Goal: Find specific page/section: Locate a particular part of the current website

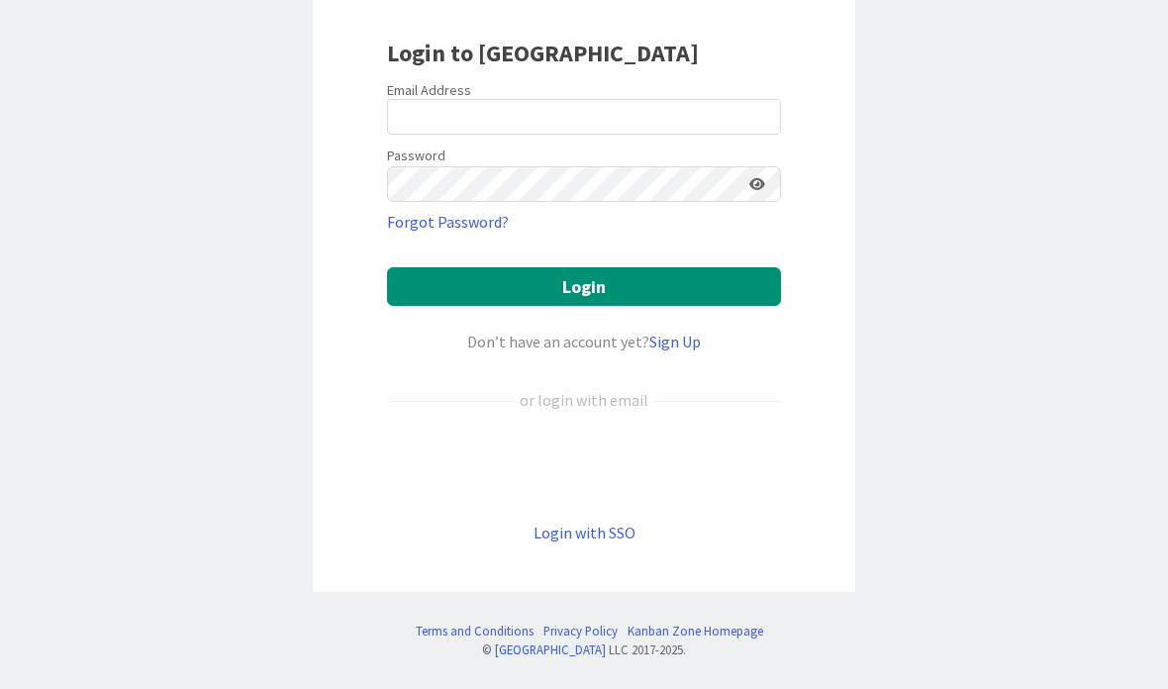
scroll to position [139, 0]
click at [661, 461] on div "Sign in with Google. Opens in new tab" at bounding box center [584, 467] width 394 height 44
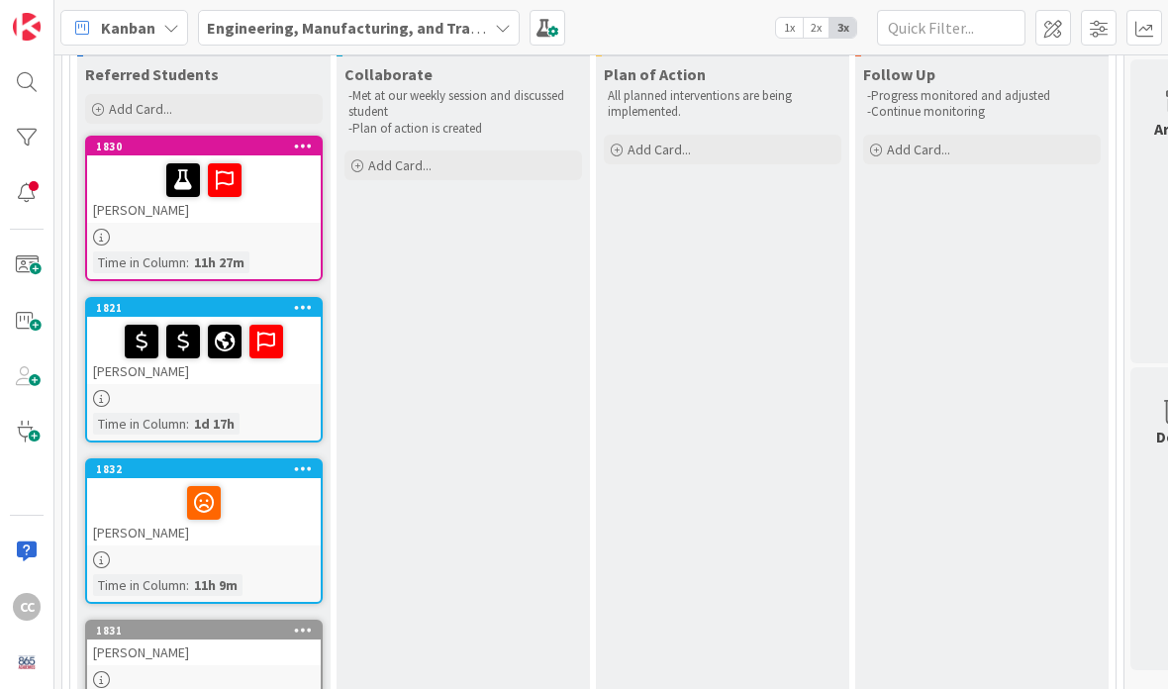
scroll to position [169, 0]
click at [0, 0] on icon at bounding box center [0, 0] width 0 height 0
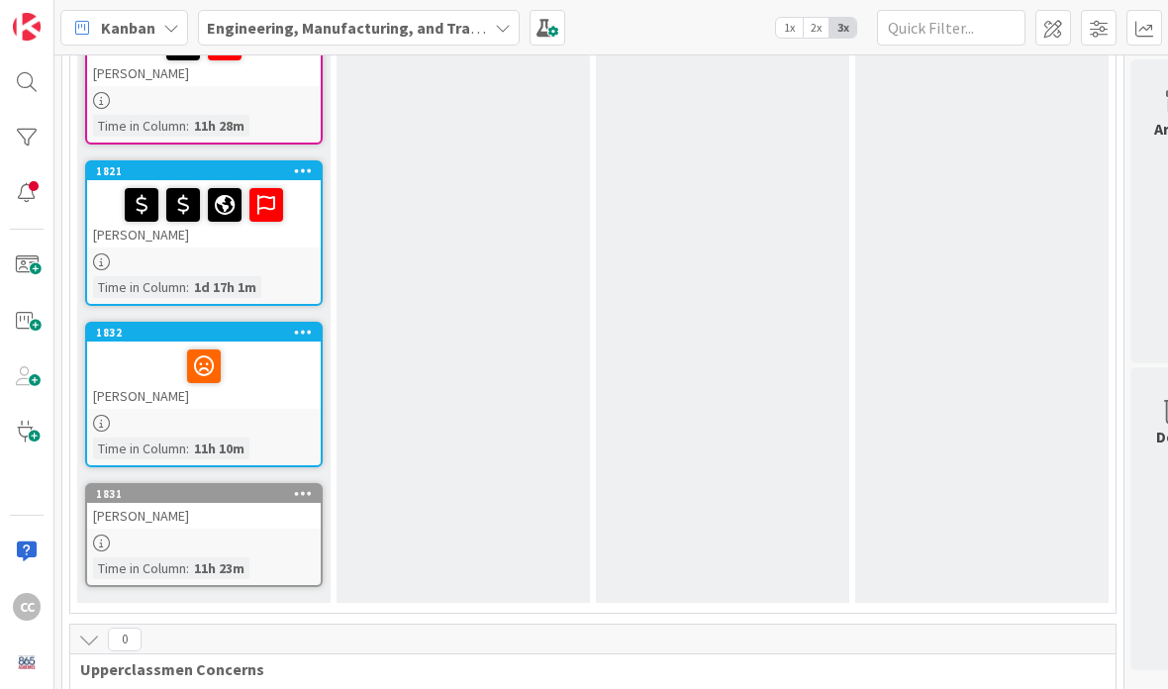
scroll to position [306, 0]
click at [293, 381] on div at bounding box center [204, 367] width 222 height 42
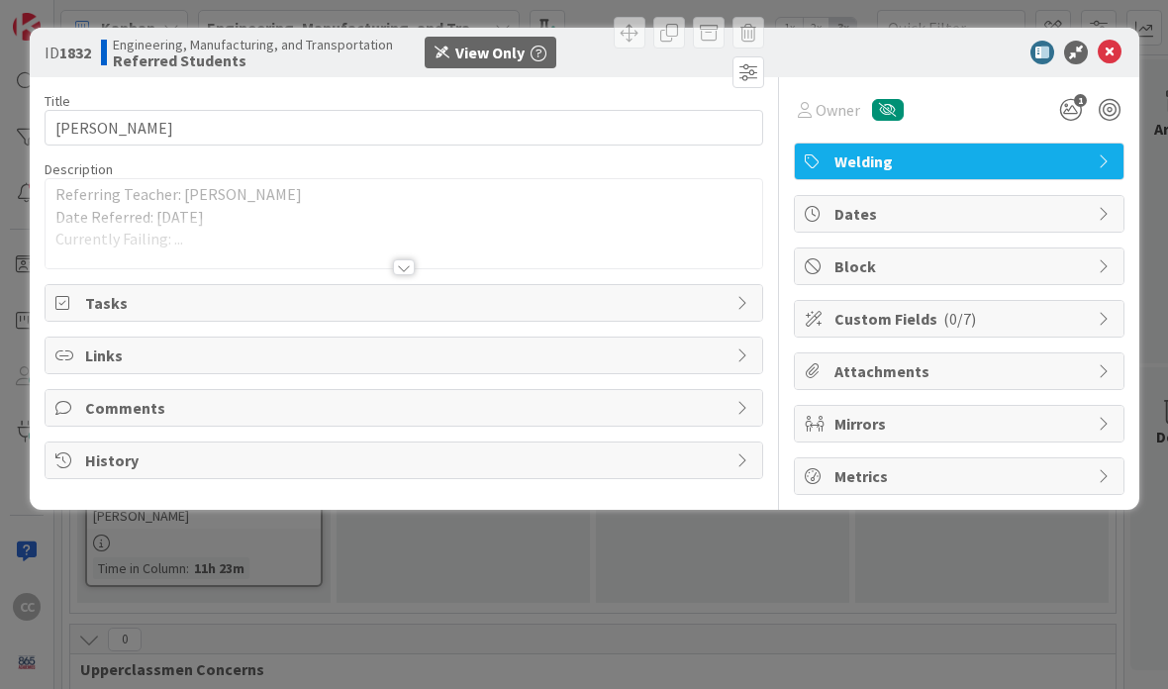
click at [1112, 49] on icon at bounding box center [1110, 53] width 24 height 24
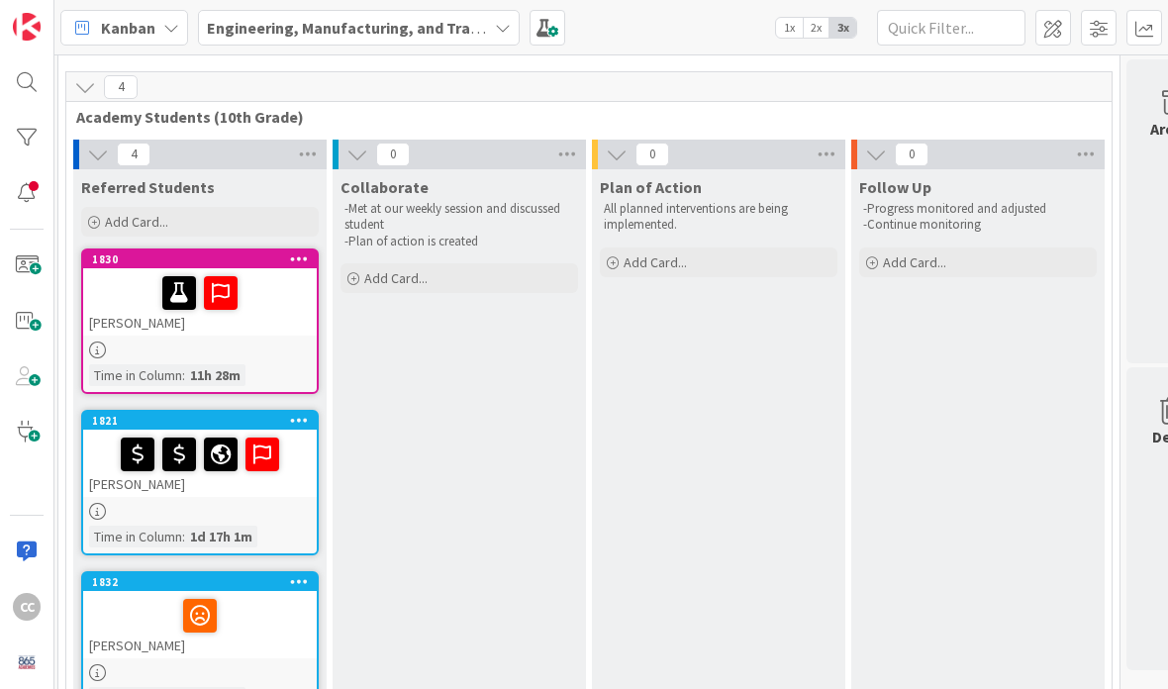
scroll to position [51, 6]
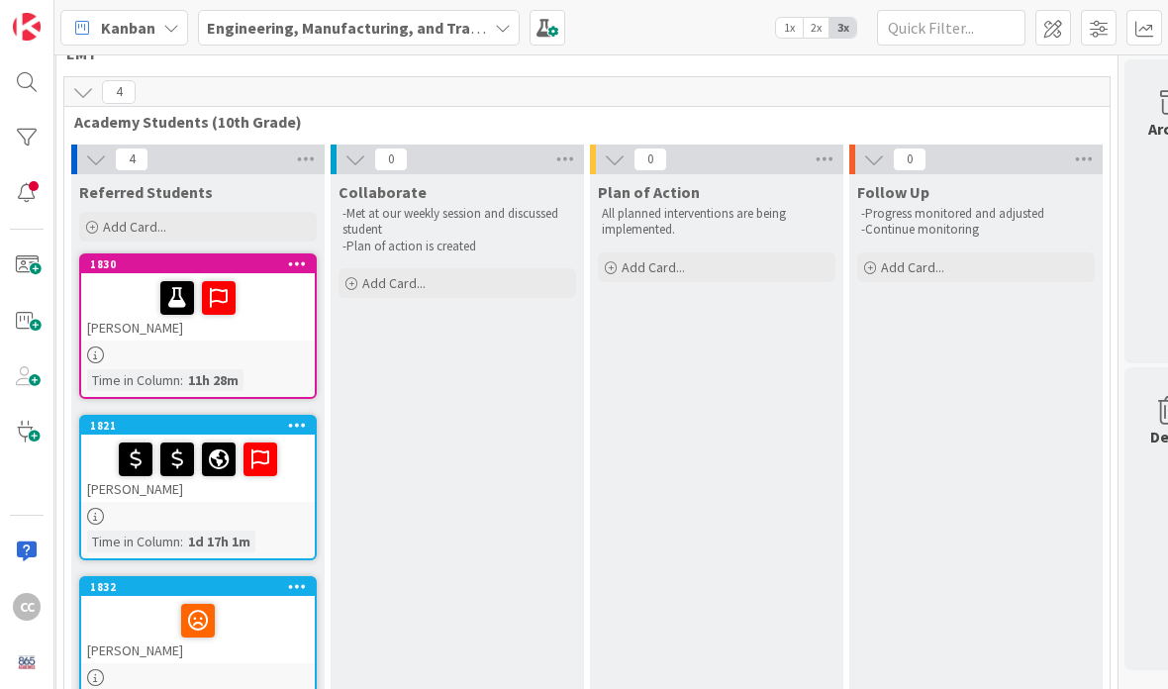
click at [280, 314] on div at bounding box center [198, 298] width 222 height 42
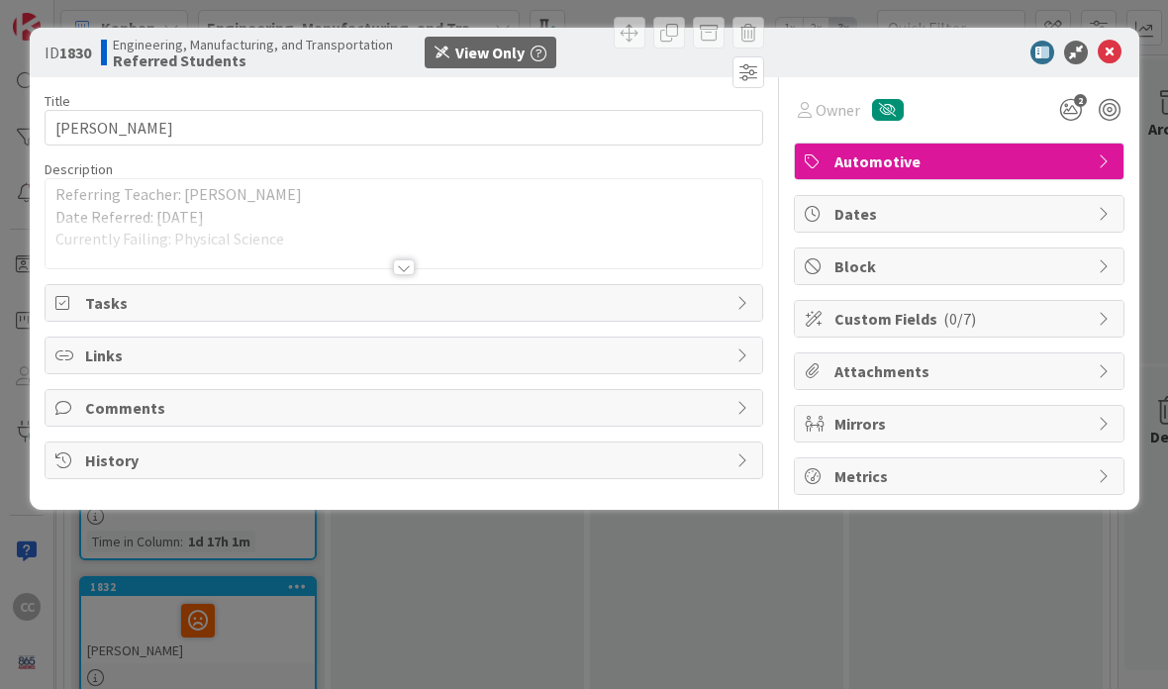
click at [403, 265] on div at bounding box center [404, 267] width 22 height 16
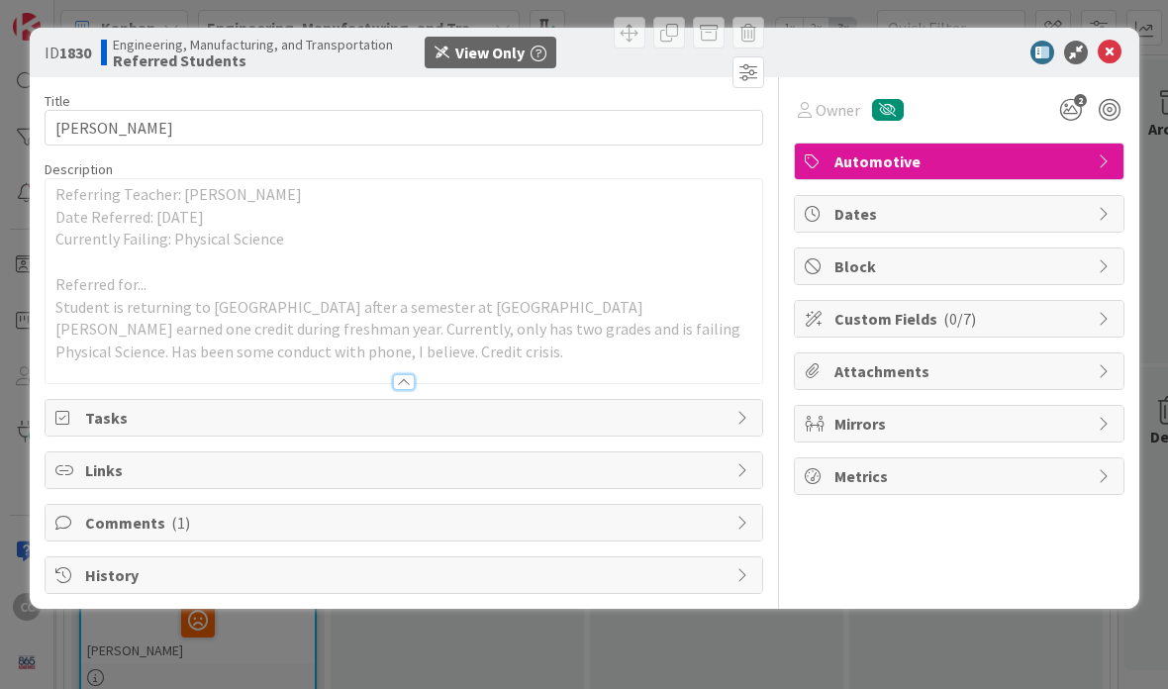
click at [1114, 51] on icon at bounding box center [1110, 53] width 24 height 24
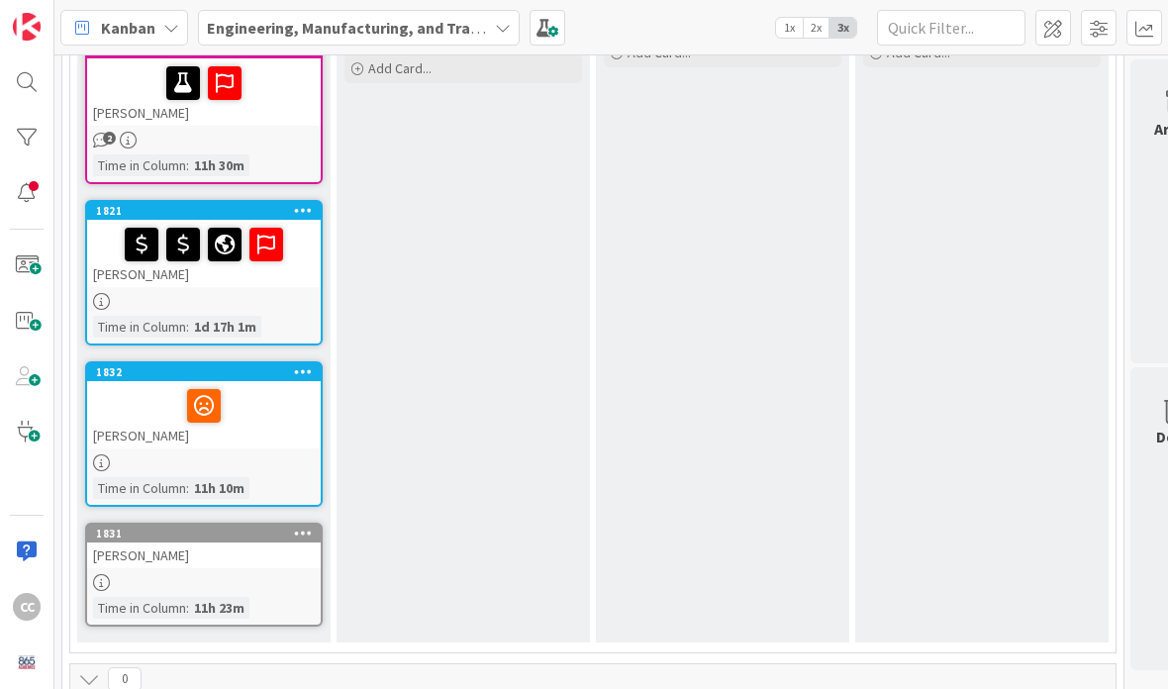
scroll to position [267, 0]
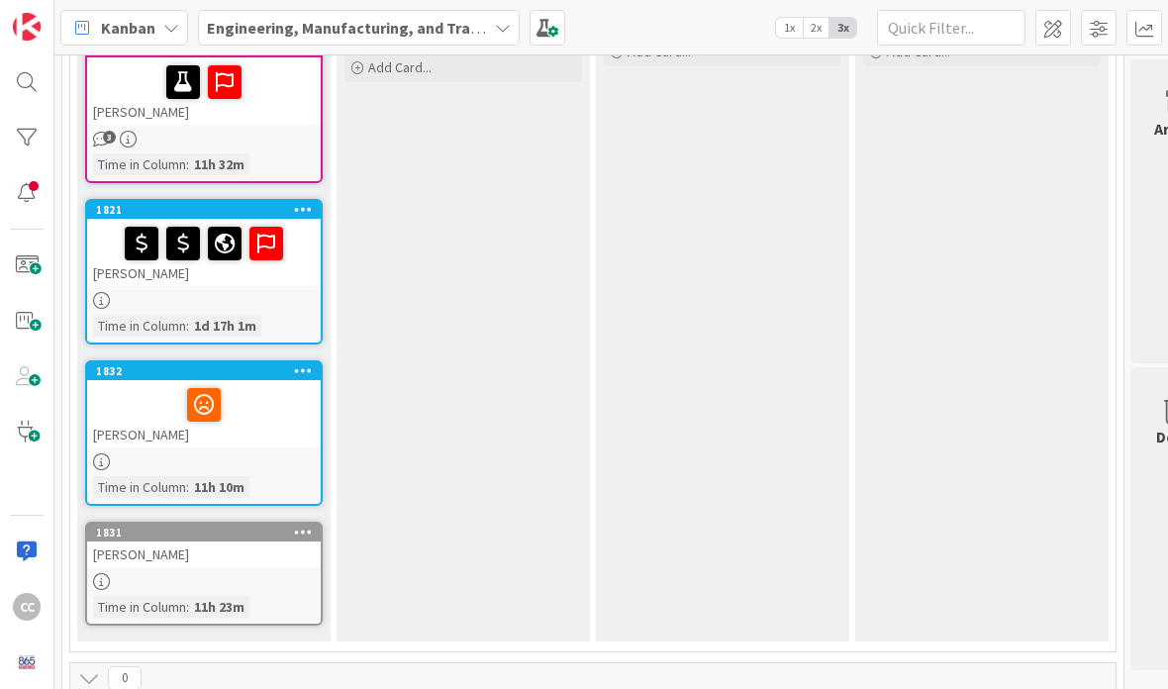
click at [292, 292] on div at bounding box center [204, 300] width 234 height 17
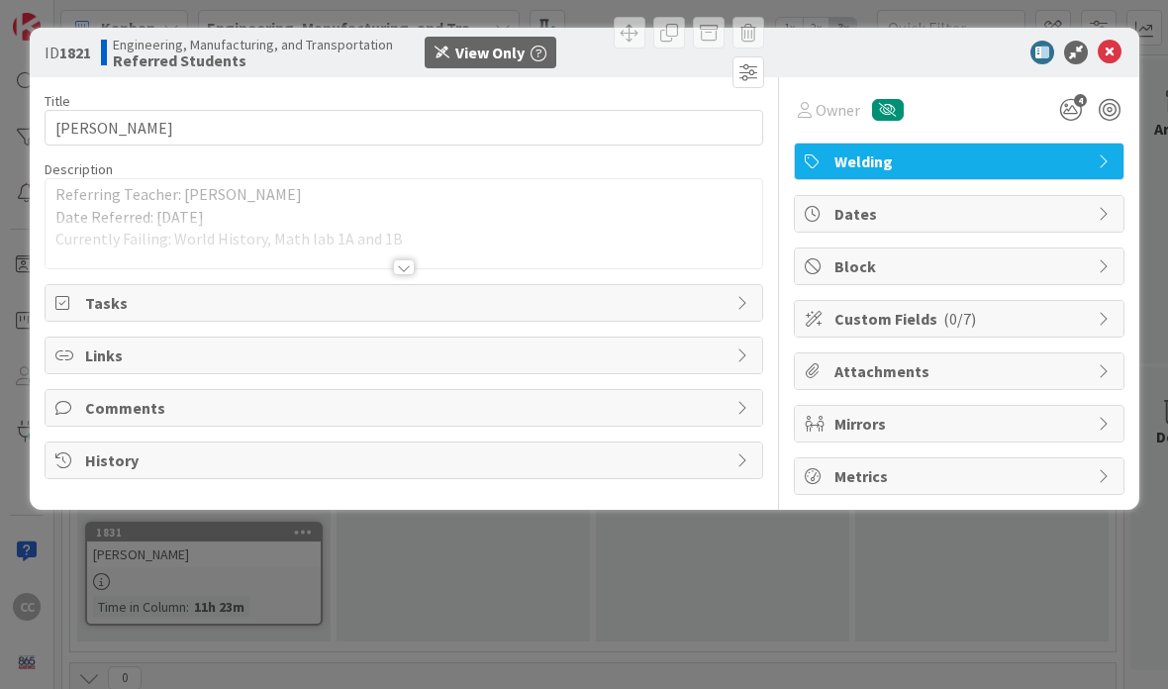
click at [402, 263] on div at bounding box center [404, 267] width 22 height 16
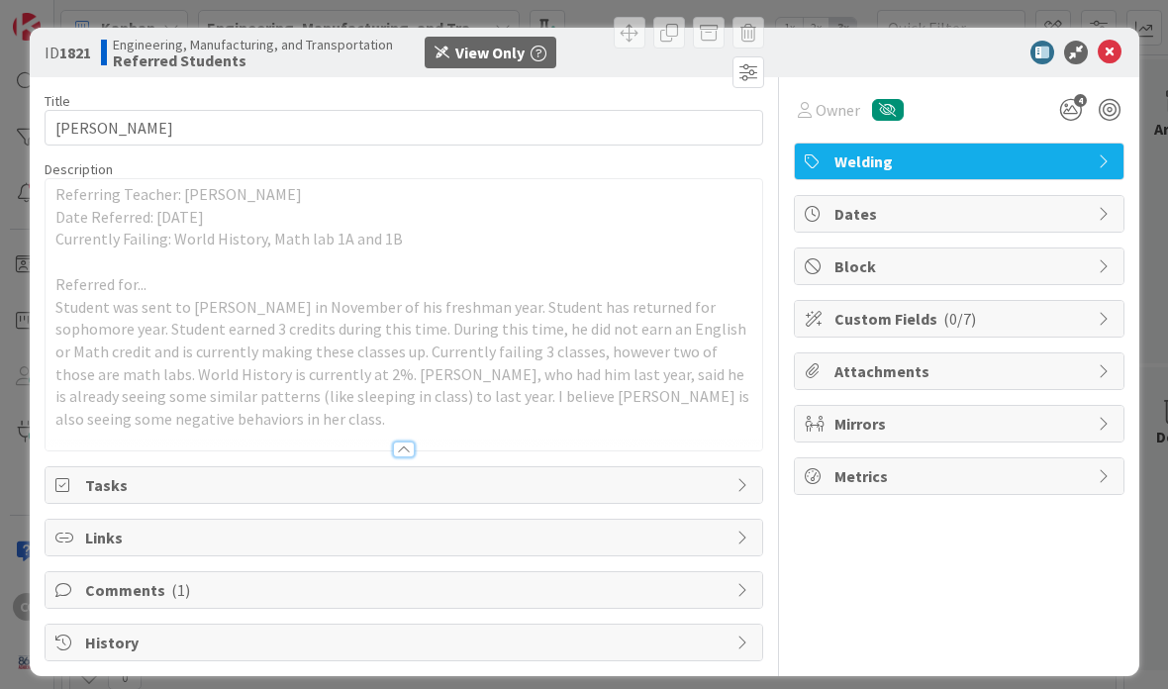
click at [1119, 46] on icon at bounding box center [1110, 53] width 24 height 24
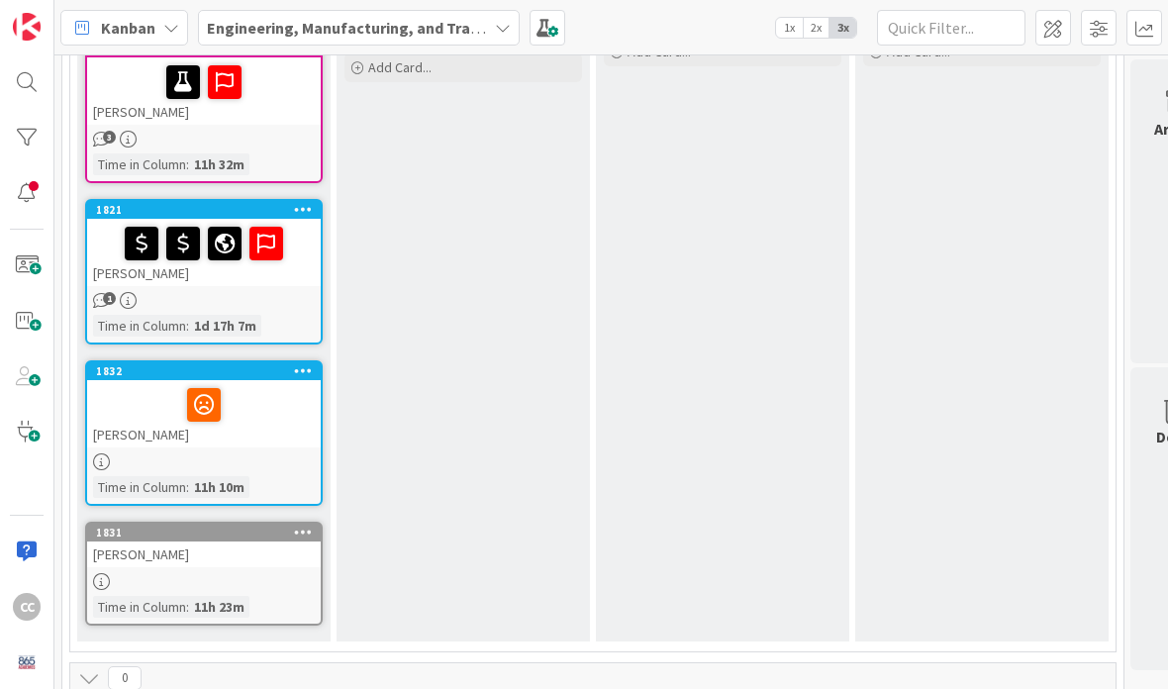
click at [250, 443] on div "[PERSON_NAME]" at bounding box center [204, 413] width 234 height 67
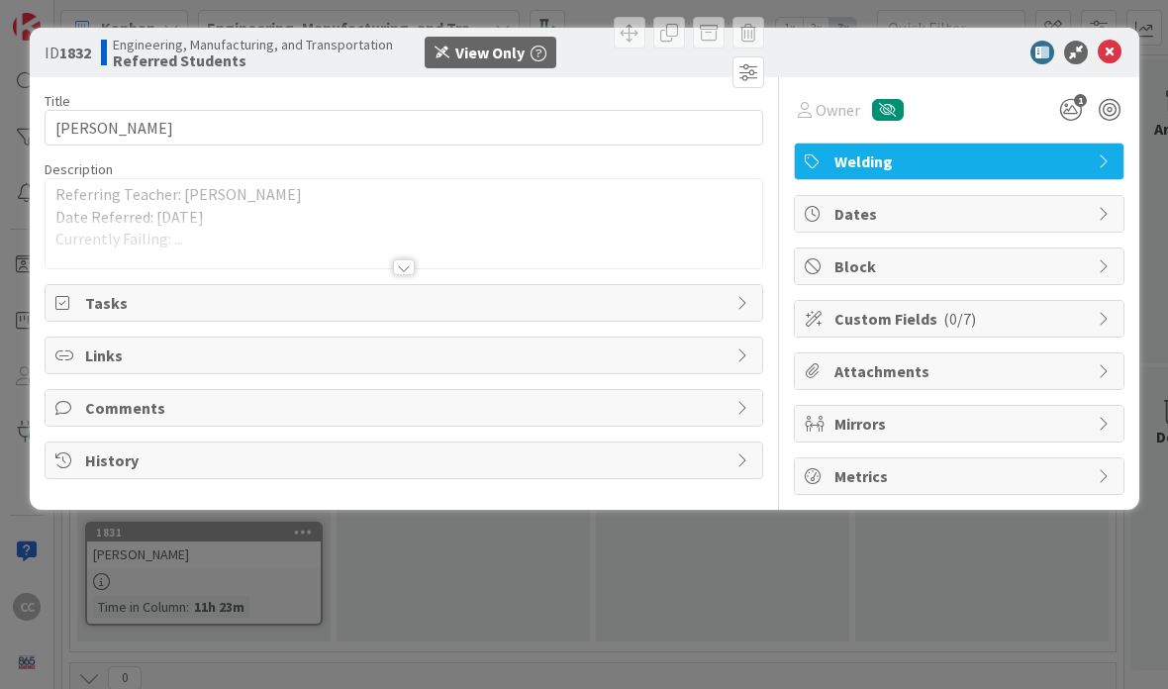
click at [402, 246] on div at bounding box center [404, 243] width 717 height 51
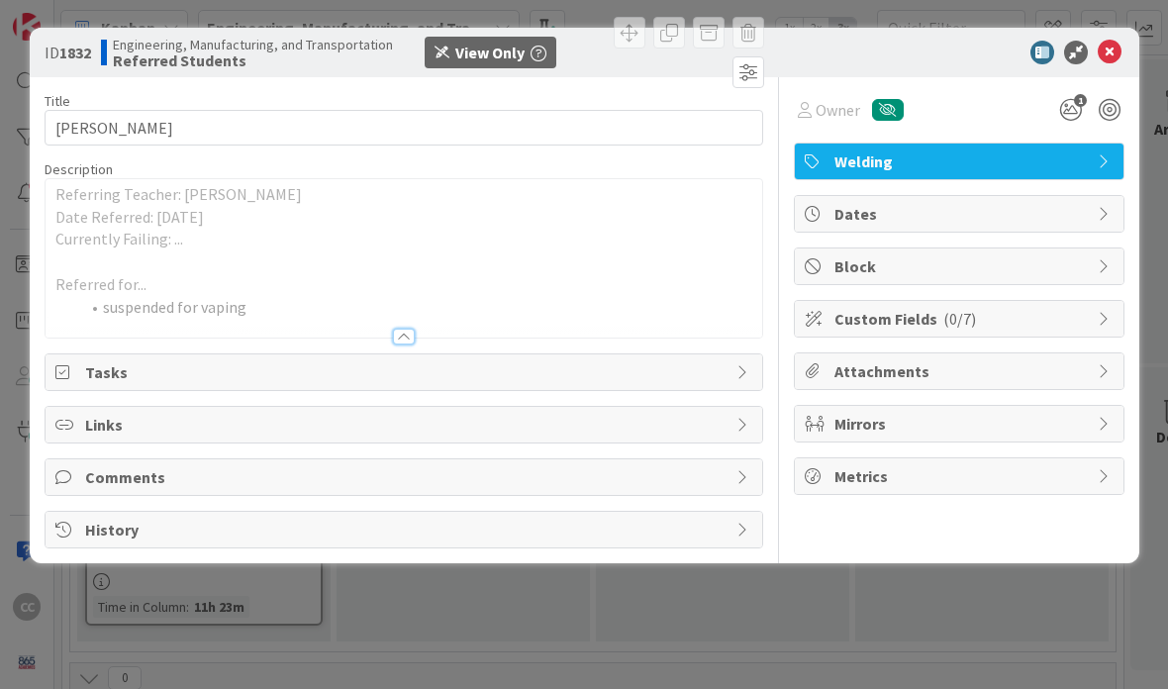
click at [1113, 59] on icon at bounding box center [1110, 53] width 24 height 24
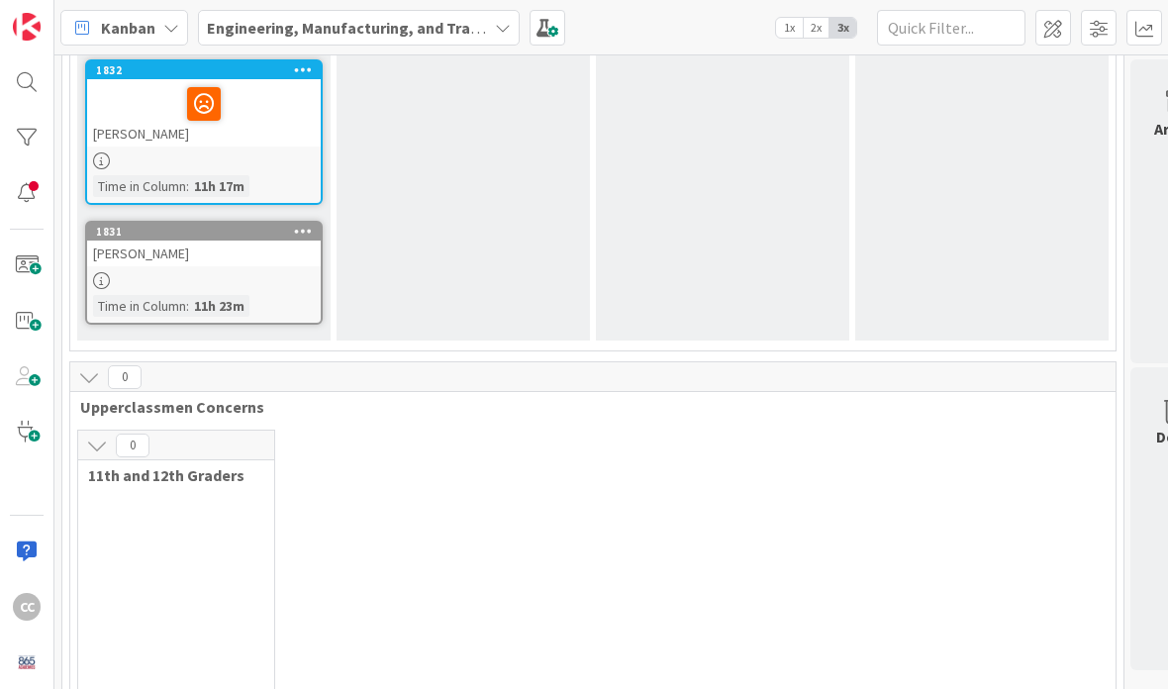
scroll to position [569, 0]
click at [284, 272] on div at bounding box center [204, 279] width 234 height 17
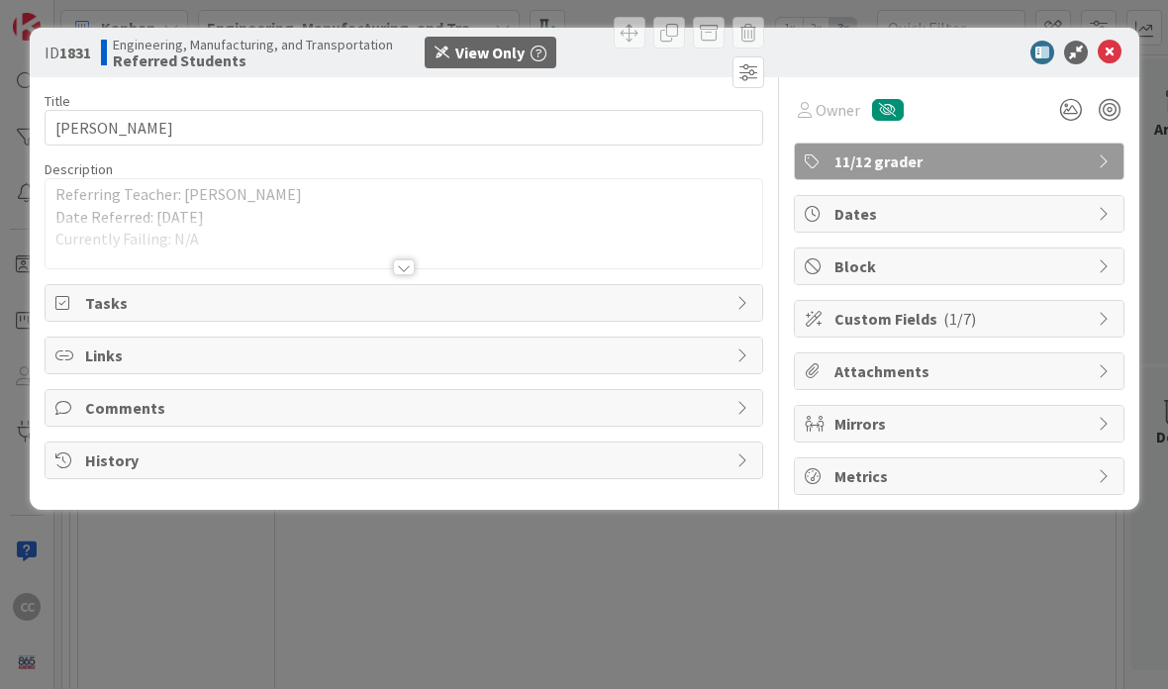
click at [405, 259] on div at bounding box center [404, 267] width 22 height 16
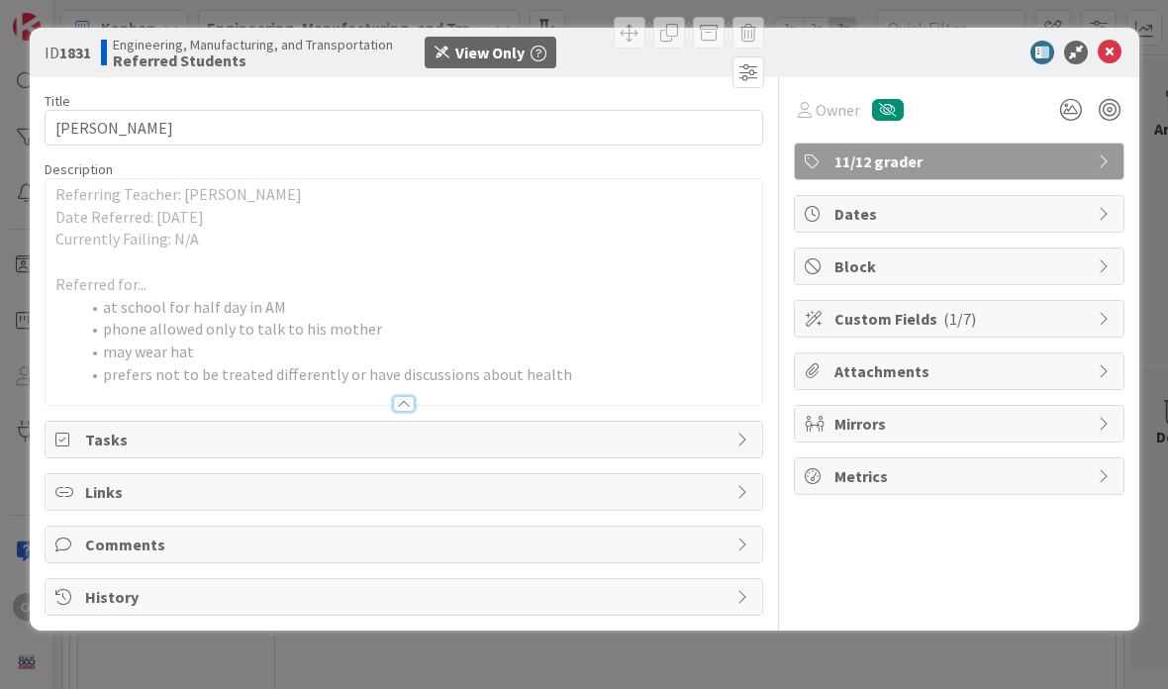
click at [1106, 57] on icon at bounding box center [1110, 53] width 24 height 24
